Goal: Task Accomplishment & Management: Manage account settings

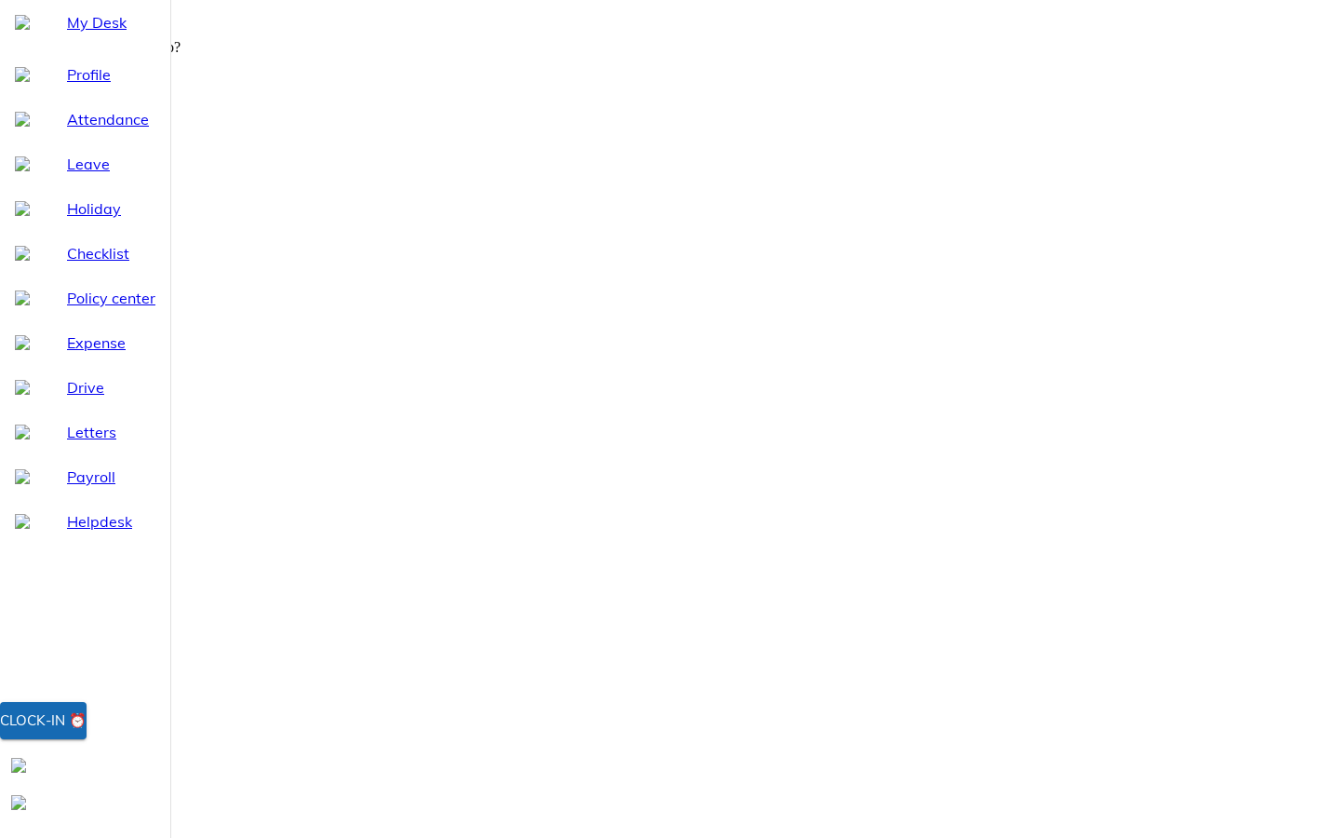
click at [87, 732] on div "Clock-in ⏰" at bounding box center [43, 720] width 87 height 24
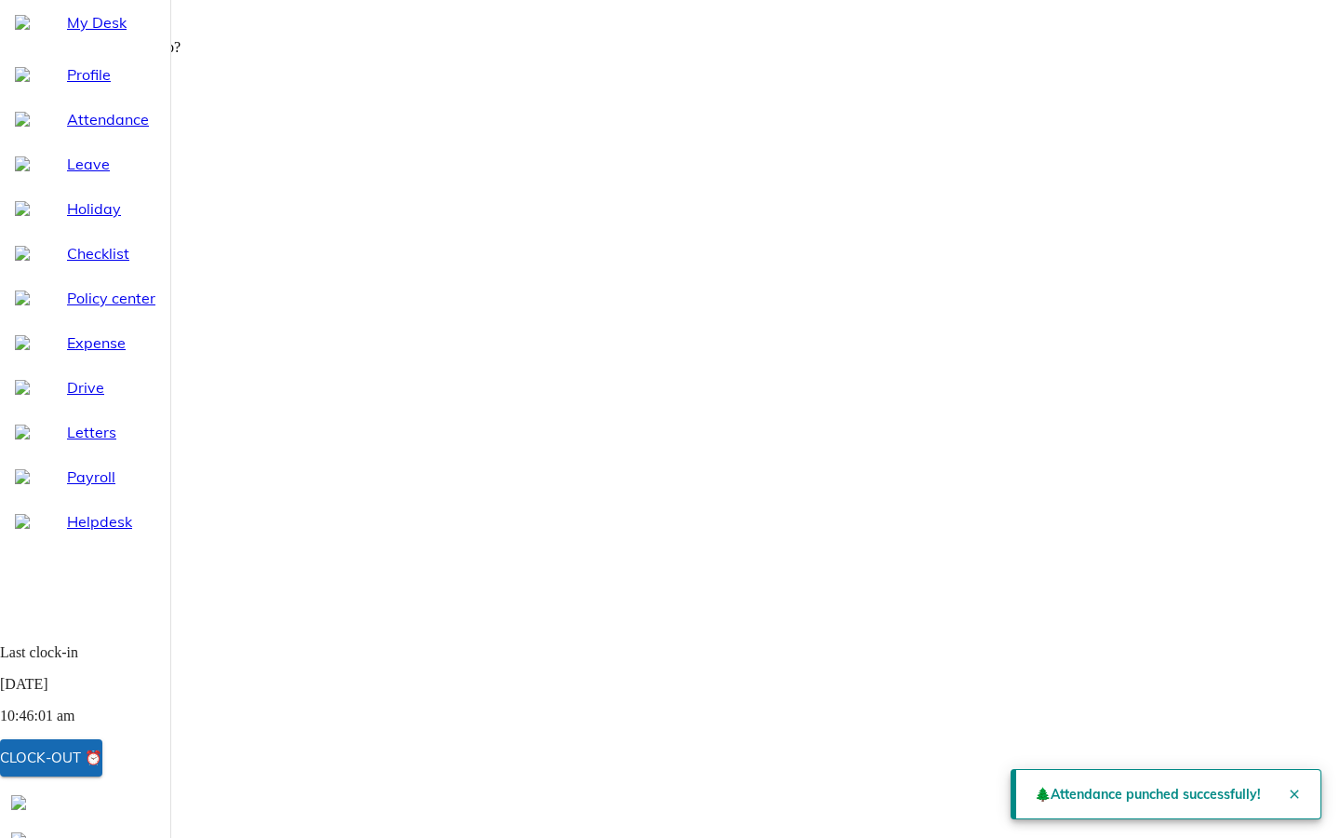
click at [99, 130] on span "Attendance" at bounding box center [111, 119] width 88 height 22
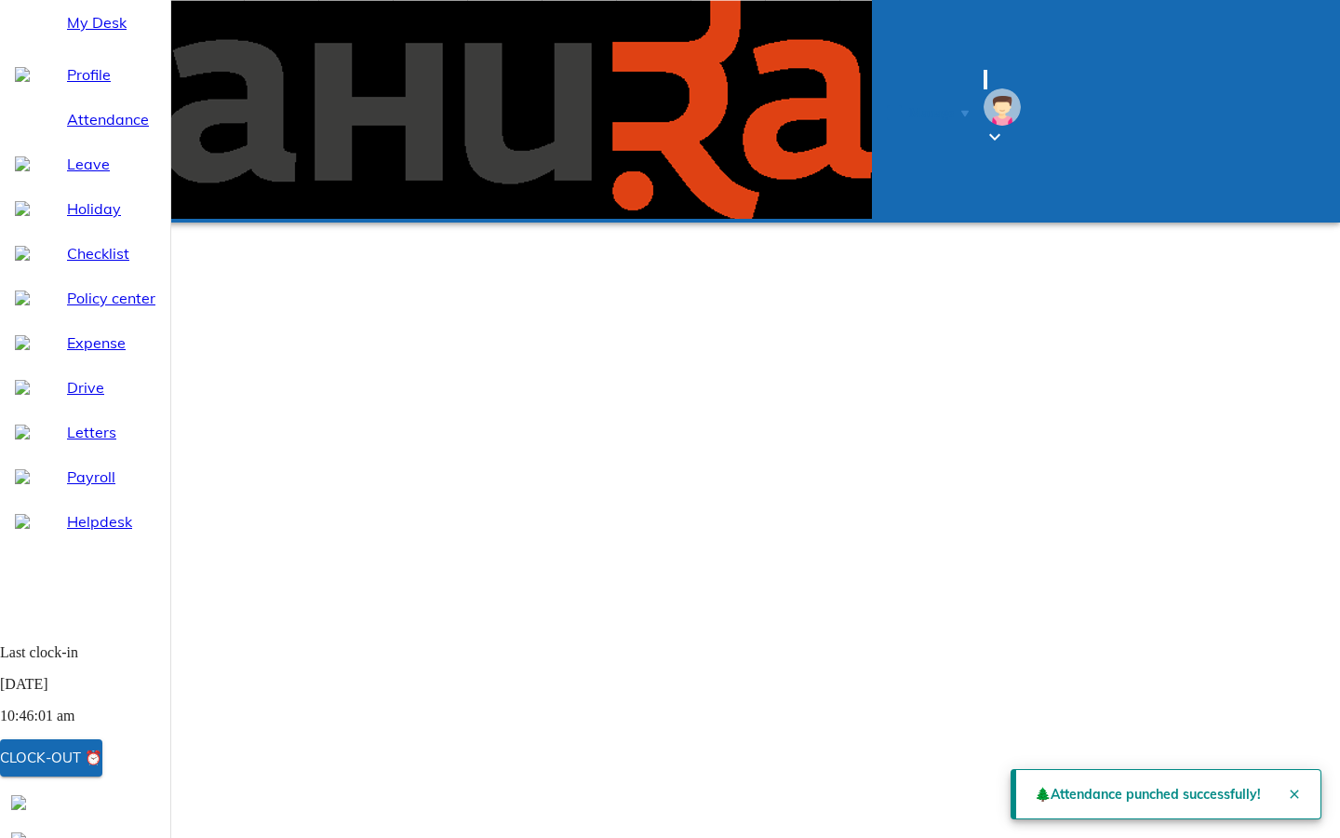
select select "9"
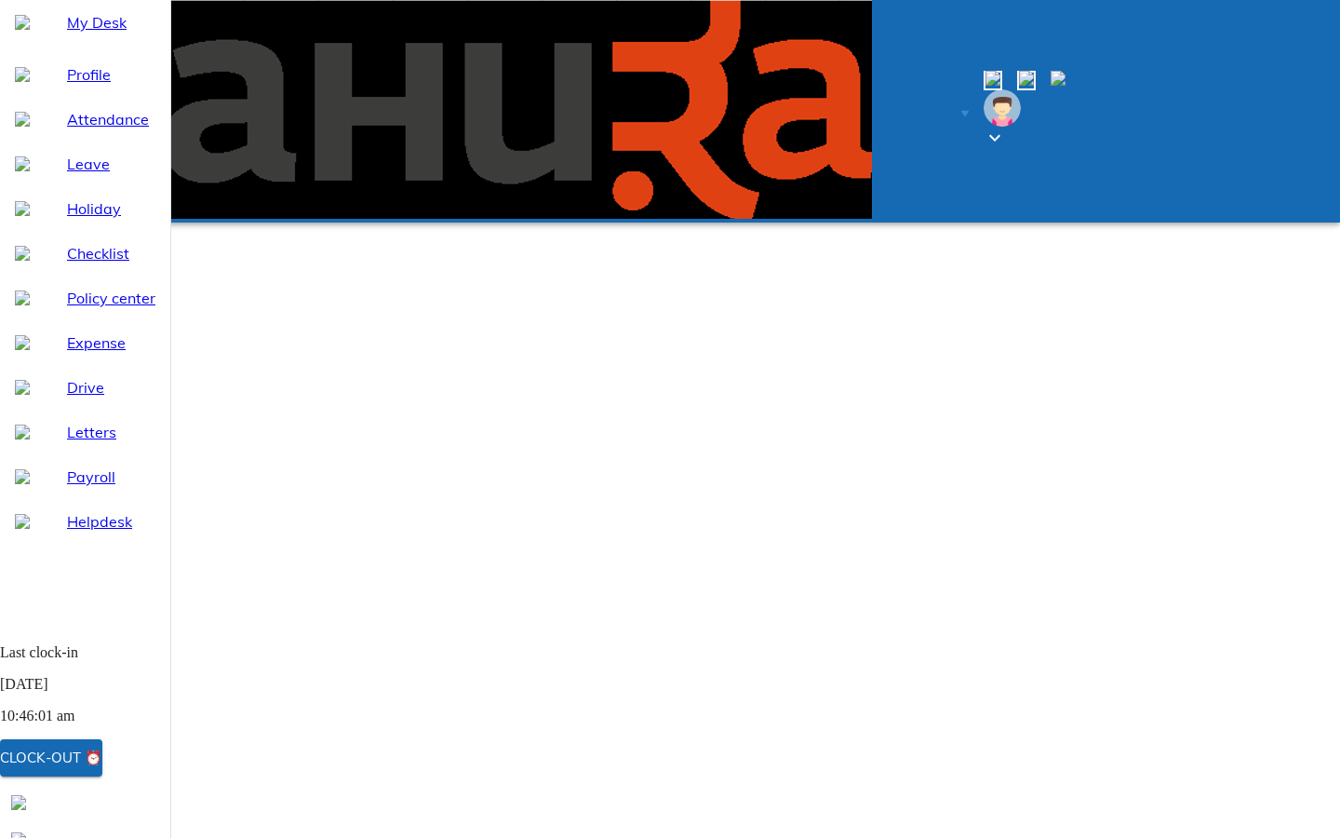
select select "8"
